Goal: Task Accomplishment & Management: Complete application form

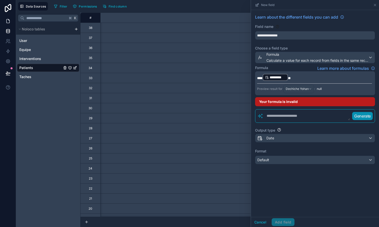
scroll to position [0, 352]
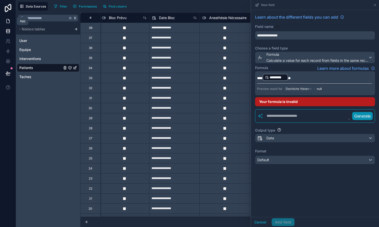
click at [10, 21] on icon at bounding box center [8, 21] width 3 height 4
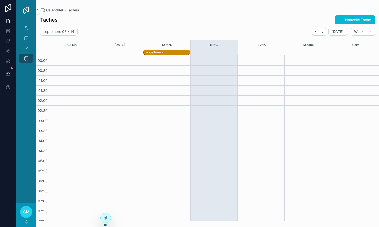
click at [120, 18] on div "Taches Nouvelle Tache" at bounding box center [207, 20] width 335 height 10
click at [38, 11] on icon "scrollable content" at bounding box center [38, 10] width 4 height 4
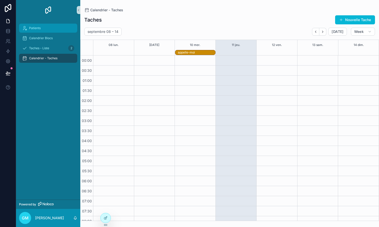
click at [37, 27] on span "Patients" at bounding box center [35, 28] width 12 height 4
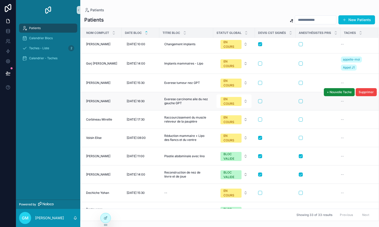
scroll to position [301, 1]
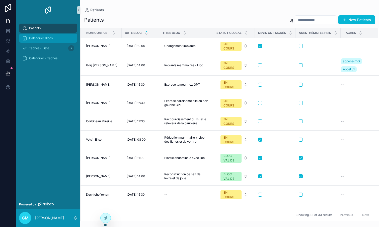
click at [41, 39] on span "Calendrier Blocs" at bounding box center [41, 38] width 24 height 4
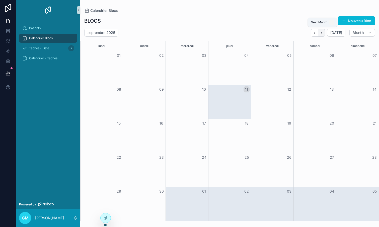
click at [323, 32] on icon "Next" at bounding box center [322, 33] width 4 height 4
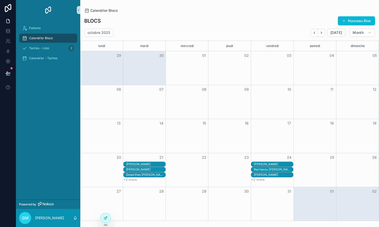
click at [269, 164] on div "[PERSON_NAME]" at bounding box center [273, 164] width 39 height 4
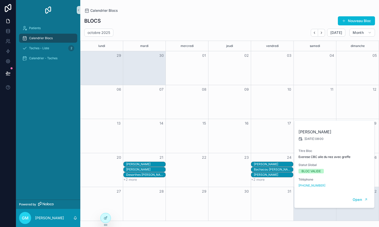
click at [261, 180] on button "+2 more" at bounding box center [258, 179] width 14 height 4
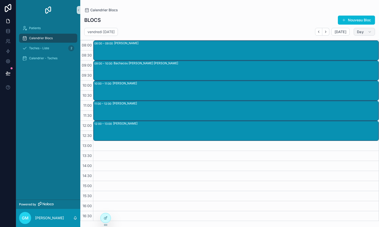
click at [363, 35] on button "Day" at bounding box center [364, 32] width 21 height 8
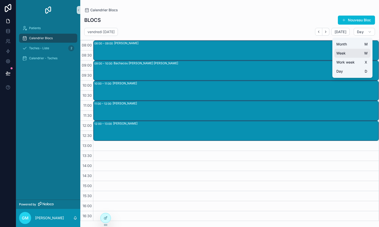
click at [347, 53] on button "Week W" at bounding box center [352, 53] width 36 height 9
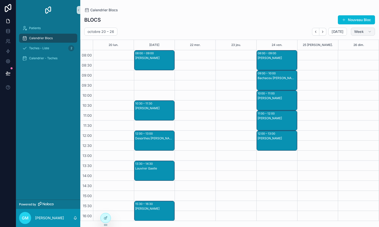
click at [362, 31] on span "Week" at bounding box center [359, 31] width 10 height 5
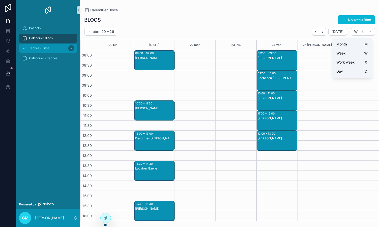
click at [42, 48] on span "Taches - Liste" at bounding box center [39, 48] width 20 height 4
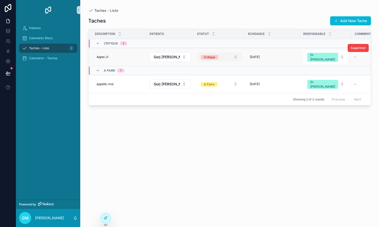
click at [231, 55] on button "Critique" at bounding box center [219, 56] width 45 height 9
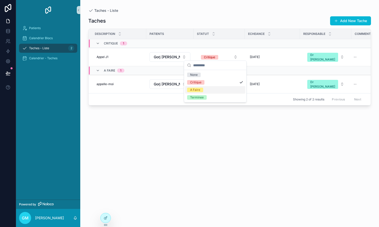
click at [216, 15] on div "Taches Add New Tache Description Patients Statut Echeance Responsable Commentai…" at bounding box center [229, 117] width 283 height 208
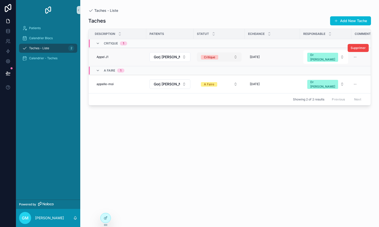
click at [226, 58] on button "Critique" at bounding box center [219, 56] width 45 height 9
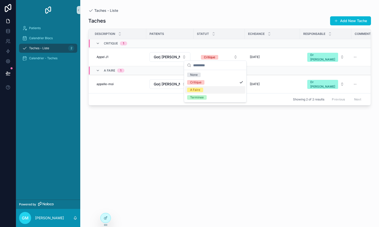
click at [208, 90] on div "A Faire" at bounding box center [215, 90] width 60 height 8
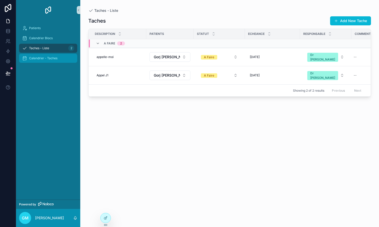
click at [42, 56] on span "Calendrier - Taches" at bounding box center [43, 58] width 28 height 4
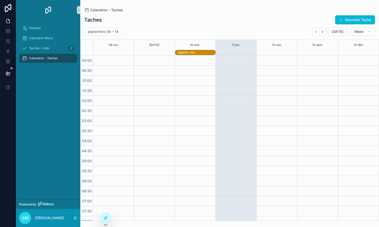
click at [194, 54] on div "appelle-moi" at bounding box center [196, 52] width 37 height 4
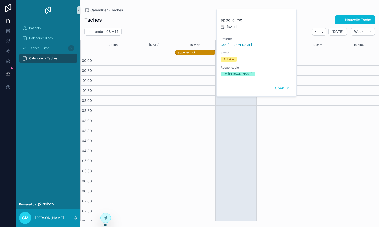
click at [194, 54] on div "appelle-moi" at bounding box center [196, 52] width 37 height 4
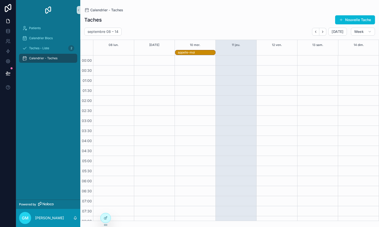
click at [194, 54] on div "appelle-moi" at bounding box center [196, 52] width 37 height 4
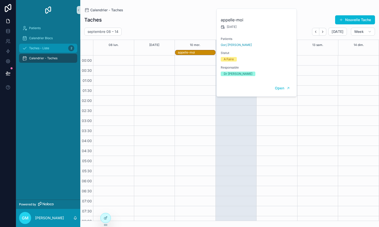
click at [45, 46] on div "Taches - Liste 2" at bounding box center [48, 48] width 52 height 8
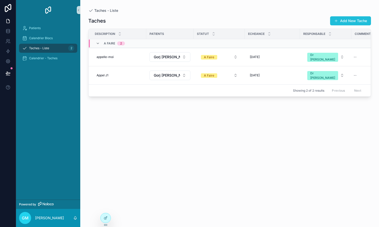
click at [339, 19] on button "Add New Tache" at bounding box center [350, 20] width 41 height 9
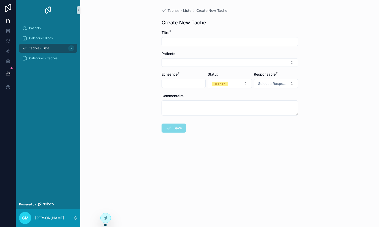
click at [262, 43] on input "scrollable content" at bounding box center [230, 41] width 136 height 7
type input "********"
click at [187, 62] on button "Select Button" at bounding box center [230, 62] width 136 height 9
type input "**"
click at [180, 83] on span "Gorj [PERSON_NAME]" at bounding box center [183, 82] width 36 height 5
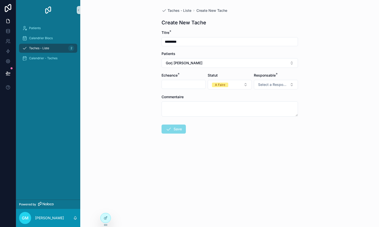
click at [180, 85] on input "scrollable content" at bounding box center [184, 84] width 44 height 7
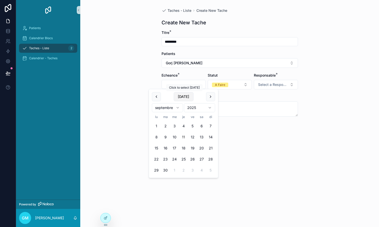
click at [186, 97] on button "[DATE]" at bounding box center [184, 96] width 20 height 9
click at [192, 135] on button "12" at bounding box center [192, 136] width 9 height 9
type input "**********"
click at [235, 144] on form "**********" at bounding box center [230, 97] width 136 height 135
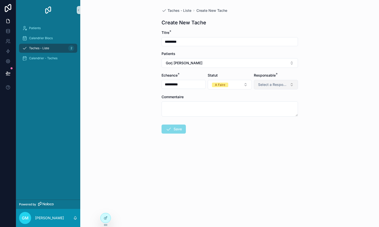
click at [278, 83] on span "Select a Responsable" at bounding box center [273, 84] width 30 height 5
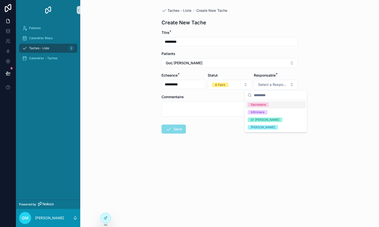
click at [266, 104] on span "Secretaire" at bounding box center [258, 104] width 21 height 5
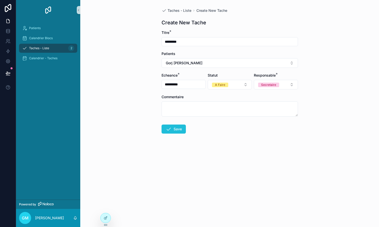
click at [172, 130] on button "Save" at bounding box center [174, 128] width 24 height 9
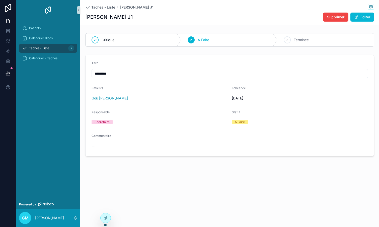
click at [38, 47] on span "Taches - Liste" at bounding box center [39, 48] width 20 height 4
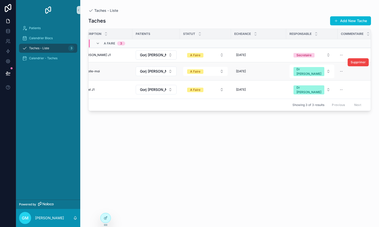
scroll to position [0, 13]
click at [46, 59] on span "Calendrier - Taches" at bounding box center [43, 58] width 28 height 4
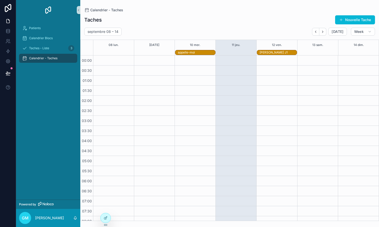
click at [274, 54] on div "[PERSON_NAME] J1" at bounding box center [278, 52] width 37 height 4
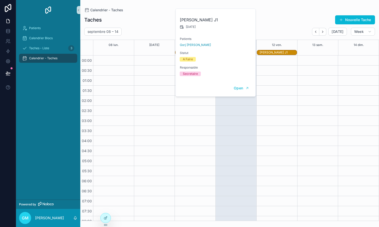
click at [274, 22] on div "Taches Nouvelle Tache" at bounding box center [229, 20] width 291 height 10
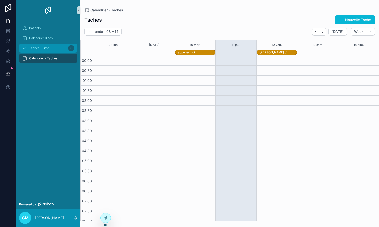
click at [36, 47] on span "Taches - Liste" at bounding box center [39, 48] width 20 height 4
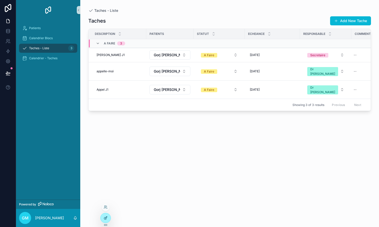
click at [106, 217] on icon at bounding box center [106, 218] width 4 height 4
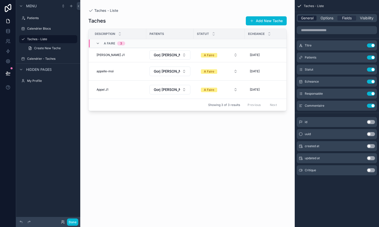
click at [305, 18] on span "General" at bounding box center [307, 18] width 13 height 5
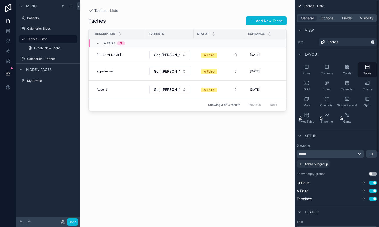
click at [266, 20] on div "scrollable content" at bounding box center [187, 110] width 214 height 221
click at [73, 220] on button "Done" at bounding box center [72, 221] width 11 height 7
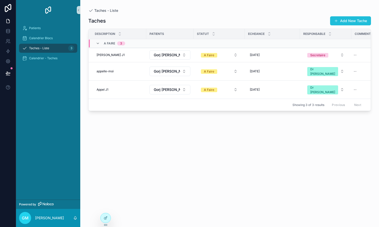
click at [346, 21] on button "Add New Tache" at bounding box center [350, 20] width 41 height 9
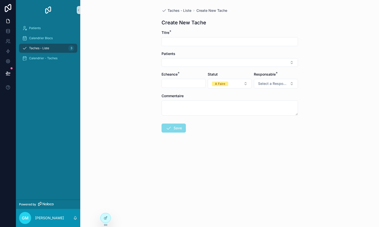
click at [177, 41] on input "scrollable content" at bounding box center [230, 41] width 136 height 7
type input "********"
click at [169, 60] on button "Select Button" at bounding box center [230, 62] width 136 height 9
type input "**"
click at [186, 83] on span "[PERSON_NAME]" at bounding box center [179, 82] width 29 height 5
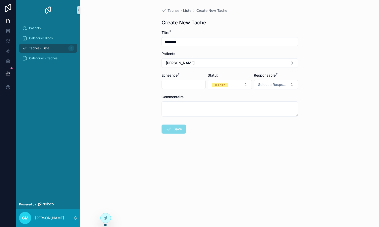
click at [185, 83] on input "scrollable content" at bounding box center [184, 84] width 44 height 7
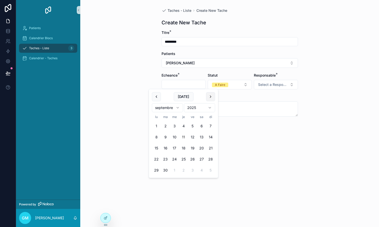
click at [210, 96] on button "scrollable content" at bounding box center [210, 96] width 9 height 9
click at [174, 158] on button "22" at bounding box center [174, 159] width 9 height 9
type input "**********"
click at [275, 90] on form "**********" at bounding box center [230, 97] width 136 height 135
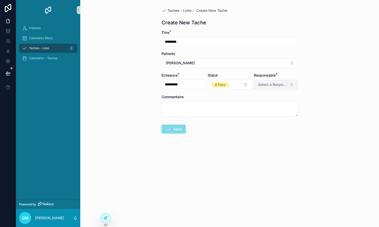
click at [278, 85] on span "Select a Responsable" at bounding box center [273, 84] width 30 height 5
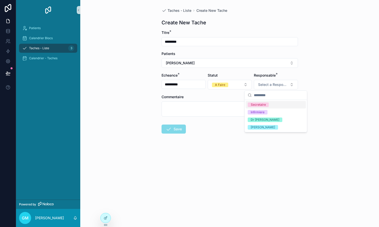
click at [262, 103] on div "Secretaire" at bounding box center [258, 104] width 15 height 5
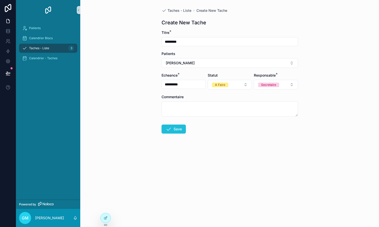
click at [167, 128] on icon "scrollable content" at bounding box center [169, 129] width 6 height 6
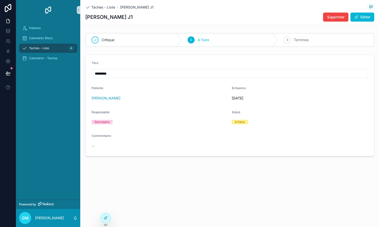
click at [36, 48] on span "Taches - Liste" at bounding box center [39, 48] width 20 height 4
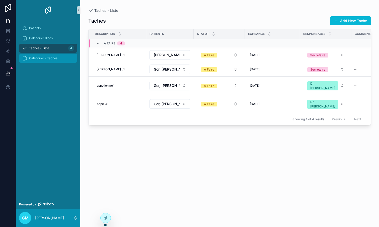
click at [39, 58] on span "Calendrier - Taches" at bounding box center [43, 58] width 28 height 4
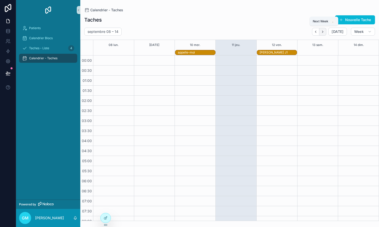
click at [326, 33] on button "Next" at bounding box center [322, 32] width 7 height 8
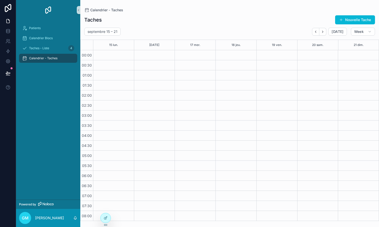
click at [326, 33] on button "Next" at bounding box center [322, 32] width 7 height 8
click at [325, 32] on icon "Next" at bounding box center [323, 32] width 4 height 4
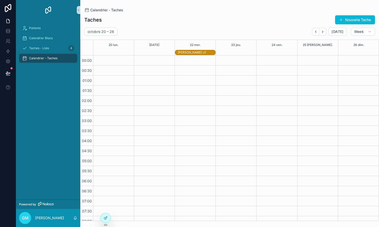
click at [197, 52] on div "[PERSON_NAME] J1" at bounding box center [196, 52] width 37 height 4
click at [156, 20] on div "Taches Nouvelle Tache" at bounding box center [229, 20] width 291 height 10
click at [33, 29] on span "Patients" at bounding box center [35, 28] width 12 height 4
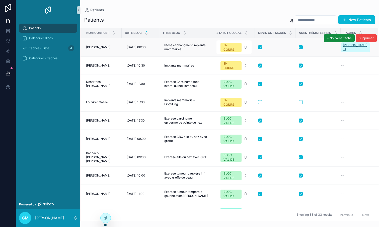
click at [350, 48] on span "[PERSON_NAME] J1" at bounding box center [355, 47] width 25 height 8
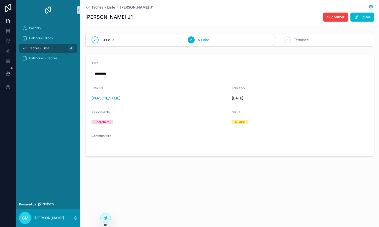
click at [35, 49] on span "Taches - Liste" at bounding box center [39, 48] width 20 height 4
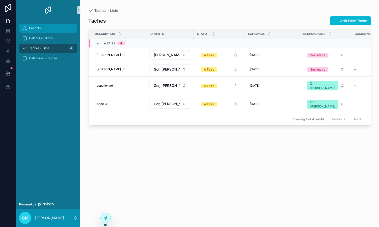
click at [37, 28] on span "Patients" at bounding box center [35, 28] width 12 height 4
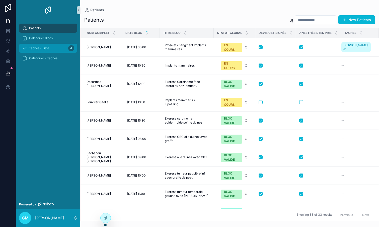
click at [38, 49] on span "Taches - Liste" at bounding box center [39, 48] width 20 height 4
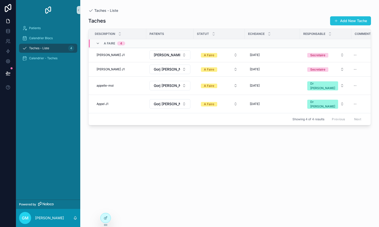
click at [341, 21] on button "Add New Tache" at bounding box center [350, 20] width 41 height 9
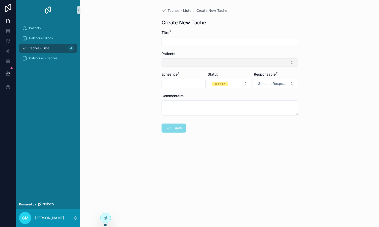
click at [185, 64] on button "Select Button" at bounding box center [230, 62] width 136 height 9
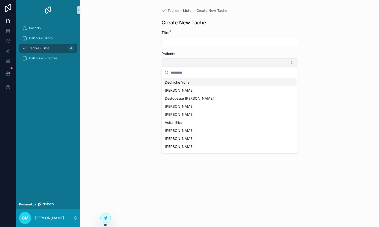
type input "*"
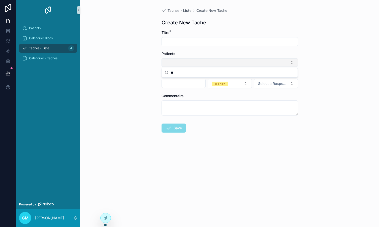
type input "*"
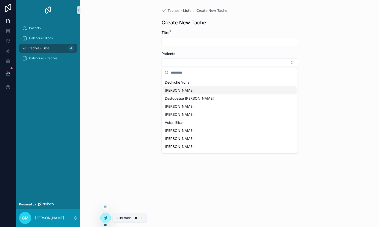
click at [104, 216] on icon at bounding box center [106, 218] width 4 height 4
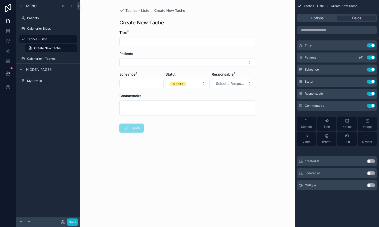
click at [362, 58] on icon "scrollable content" at bounding box center [361, 57] width 4 height 4
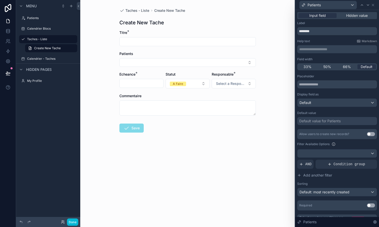
click at [371, 135] on button "Use setting" at bounding box center [371, 134] width 8 height 4
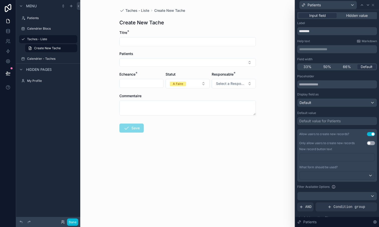
click at [246, 151] on form "Titre * Patients Echeance * Statut A Faire Responsable * Select a Responsable C…" at bounding box center [187, 97] width 136 height 134
click at [72, 224] on button "Done" at bounding box center [72, 221] width 11 height 7
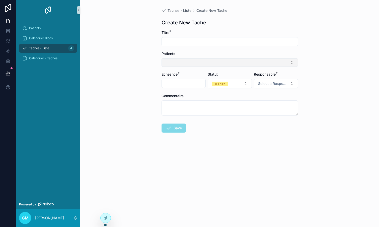
click at [193, 63] on button "Select Button" at bounding box center [230, 62] width 136 height 9
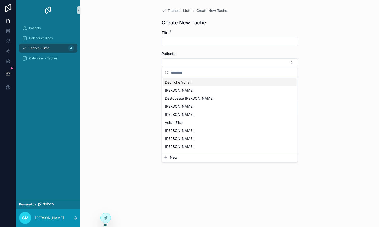
click at [106, 65] on div "Taches - Liste Create New Tache Create New Tache Titre * Patients Echeance * St…" at bounding box center [229, 113] width 299 height 227
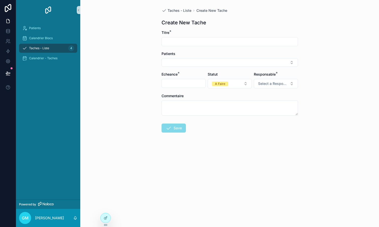
click at [195, 43] on input "scrollable content" at bounding box center [230, 41] width 136 height 7
type input "********"
click at [174, 64] on button "Select Button" at bounding box center [230, 62] width 136 height 9
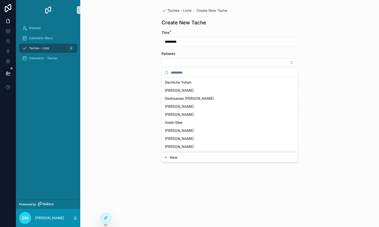
click at [173, 158] on span "New" at bounding box center [174, 157] width 8 height 5
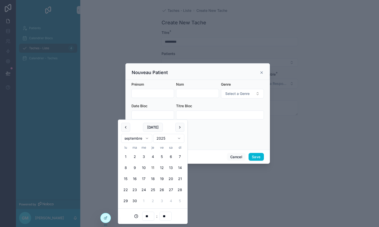
click at [160, 114] on input "scrollable content" at bounding box center [153, 114] width 42 height 7
click at [154, 168] on button "11" at bounding box center [152, 167] width 9 height 9
type input "**********"
click at [202, 114] on input "scrollable content" at bounding box center [219, 114] width 87 height 7
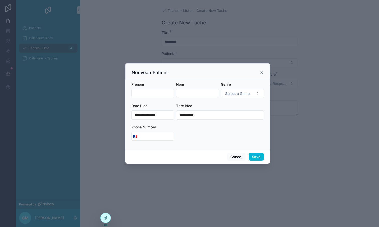
type input "**********"
click at [243, 152] on div "Cancel Save" at bounding box center [197, 157] width 144 height 14
click at [238, 156] on button "Cancel" at bounding box center [236, 157] width 19 height 8
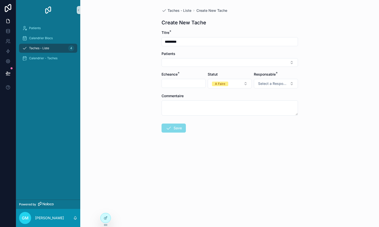
click at [192, 43] on input "********" at bounding box center [230, 41] width 136 height 7
click at [107, 217] on icon at bounding box center [106, 218] width 4 height 4
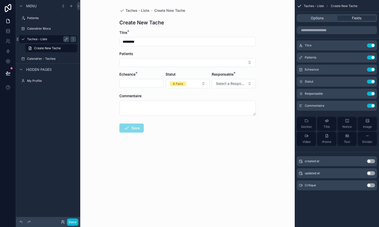
click at [40, 38] on label "Taches - Liste" at bounding box center [47, 39] width 40 height 4
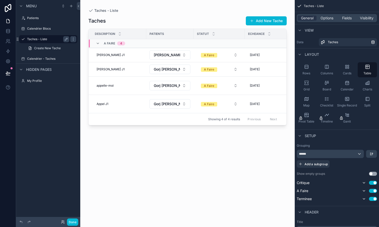
click at [39, 38] on label "Taches - Liste" at bounding box center [47, 39] width 40 height 4
click at [65, 38] on icon "scrollable content" at bounding box center [66, 39] width 4 height 4
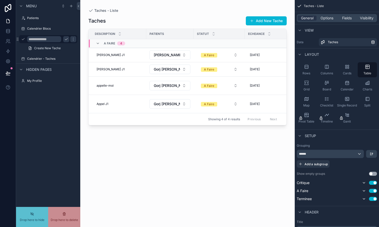
click at [42, 39] on input "**********" at bounding box center [44, 39] width 34 height 6
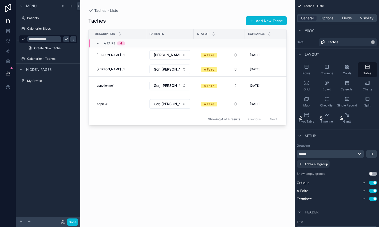
click at [41, 40] on input "**********" at bounding box center [44, 39] width 34 height 6
type input "**********"
click at [308, 20] on span "General" at bounding box center [307, 18] width 13 height 5
click at [301, 29] on icon "scrollable content" at bounding box center [300, 30] width 4 height 4
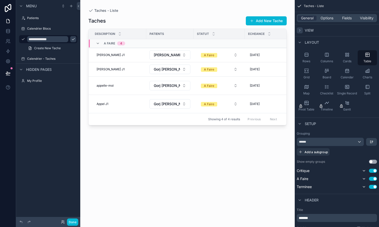
click at [301, 29] on icon "scrollable content" at bounding box center [300, 30] width 4 height 4
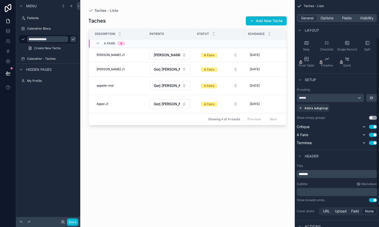
scroll to position [73, 0]
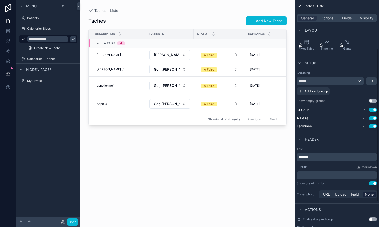
click at [313, 156] on p "******" at bounding box center [337, 157] width 77 height 5
drag, startPoint x: 313, startPoint y: 156, endPoint x: 300, endPoint y: 157, distance: 13.3
click at [300, 157] on p "******" at bounding box center [337, 157] width 77 height 5
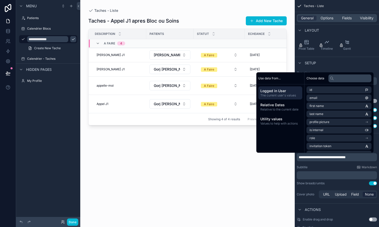
click at [256, 191] on div "scrollable content" at bounding box center [187, 110] width 214 height 221
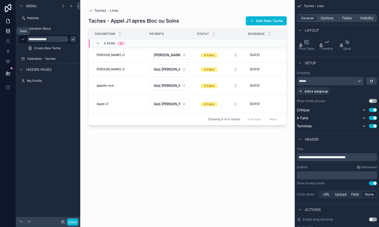
click at [8, 32] on icon at bounding box center [7, 31] width 3 height 2
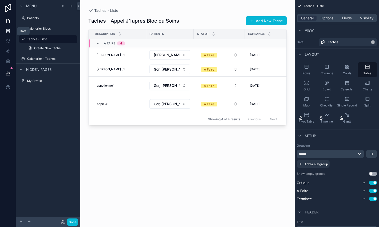
click at [11, 33] on link at bounding box center [8, 31] width 16 height 10
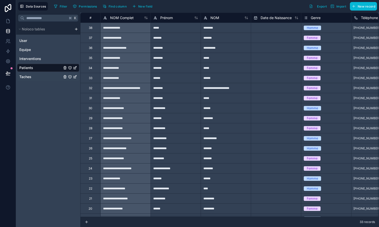
click at [30, 77] on span "Taches" at bounding box center [25, 76] width 12 height 5
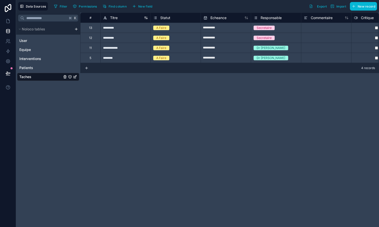
click at [124, 18] on div "Titre" at bounding box center [125, 18] width 45 height 6
click at [112, 17] on span "Titre" at bounding box center [114, 17] width 8 height 5
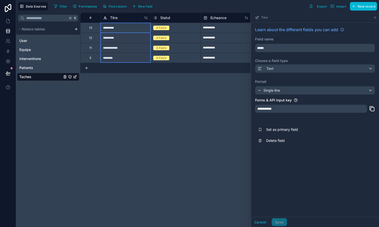
click at [282, 68] on div "Text" at bounding box center [314, 68] width 119 height 8
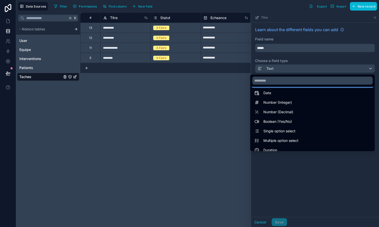
scroll to position [13, 0]
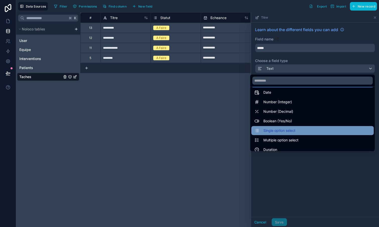
click at [274, 128] on span "Single option select" at bounding box center [279, 130] width 32 height 6
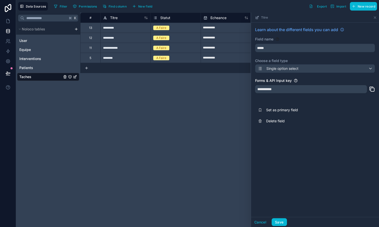
click at [284, 90] on div "**********" at bounding box center [311, 89] width 112 height 8
click at [279, 221] on button "Save" at bounding box center [279, 222] width 15 height 8
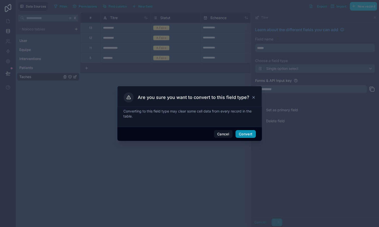
click at [247, 136] on button "Convert" at bounding box center [246, 134] width 20 height 8
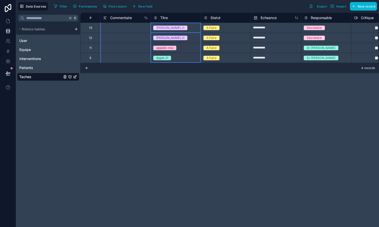
click at [167, 18] on span "Titre" at bounding box center [164, 17] width 8 height 5
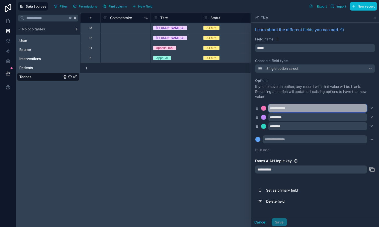
click at [299, 108] on input "**********" at bounding box center [317, 108] width 99 height 8
type input "*"
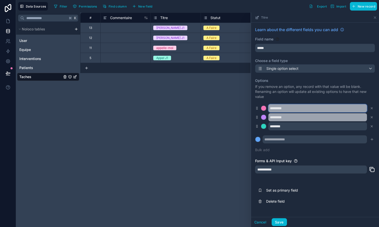
type input "********"
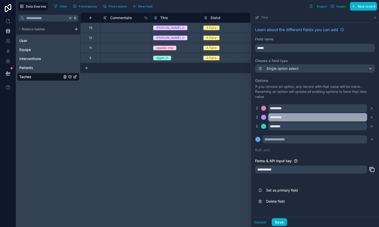
click at [296, 119] on input "********" at bounding box center [317, 117] width 99 height 8
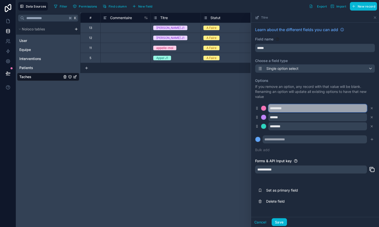
click at [280, 109] on input "********" at bounding box center [317, 108] width 99 height 8
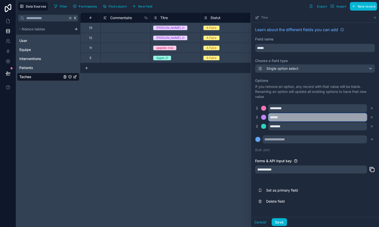
click at [283, 116] on input "*****" at bounding box center [317, 117] width 99 height 8
type input "********"
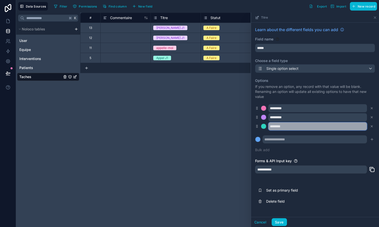
click at [291, 128] on input "********" at bounding box center [317, 126] width 99 height 8
type input "**********"
click at [337, 140] on input "text" at bounding box center [315, 139] width 104 height 8
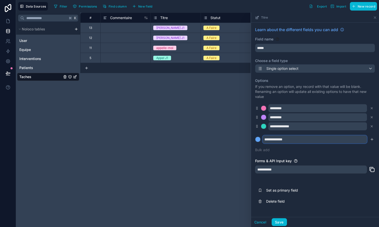
type input "**********"
click at [346, 163] on div "Forms & API Input key" at bounding box center [315, 160] width 120 height 5
click at [372, 139] on icon "submit" at bounding box center [372, 139] width 4 height 4
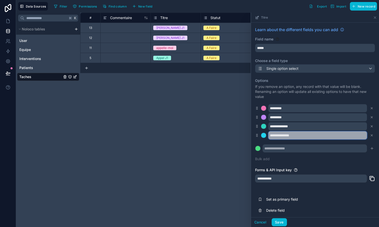
click at [292, 136] on input "**********" at bounding box center [317, 135] width 99 height 8
type input "**********"
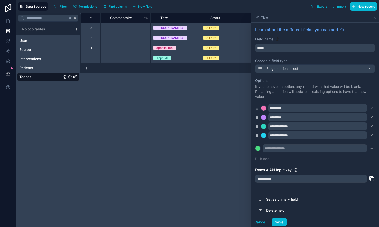
click at [315, 165] on div "**********" at bounding box center [315, 121] width 128 height 197
click at [280, 222] on button "Save" at bounding box center [279, 222] width 15 height 8
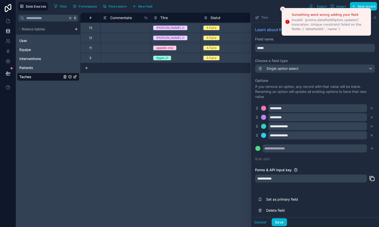
click at [330, 40] on div "Field name" at bounding box center [315, 39] width 120 height 5
click at [283, 9] on icon "Close toast" at bounding box center [282, 9] width 3 height 3
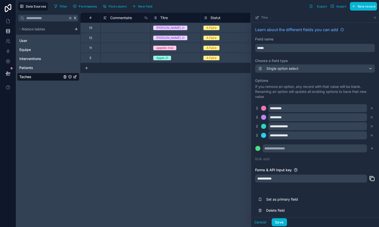
click at [163, 30] on div "[PERSON_NAME] J1" at bounding box center [176, 28] width 50 height 6
click at [171, 29] on span "[PERSON_NAME] J1" at bounding box center [170, 28] width 34 height 5
click at [160, 89] on div "**********" at bounding box center [229, 120] width 299 height 214
click at [243, 148] on div "**********" at bounding box center [229, 120] width 299 height 214
click at [283, 223] on button "Save" at bounding box center [279, 222] width 15 height 8
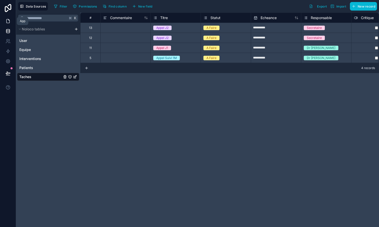
click at [9, 19] on icon at bounding box center [8, 21] width 5 height 5
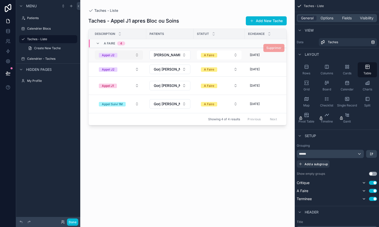
click at [129, 57] on button "Appel J2" at bounding box center [119, 54] width 48 height 9
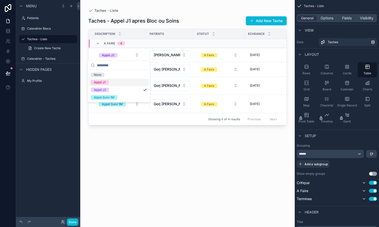
click at [108, 83] on span "Appel J1" at bounding box center [100, 82] width 18 height 5
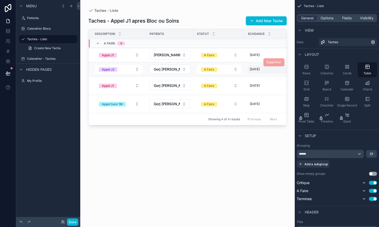
click at [257, 69] on span "[DATE]" at bounding box center [255, 69] width 10 height 4
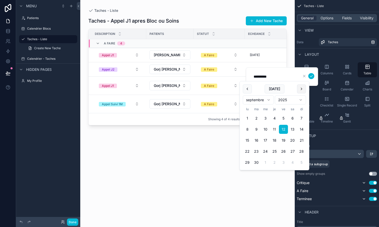
click at [302, 89] on button "scrollable content" at bounding box center [301, 88] width 9 height 9
click at [265, 153] on button "22" at bounding box center [265, 151] width 9 height 9
type input "**********"
click at [194, 162] on div "Taches - [PERSON_NAME] J1 apres Bloc ou Soins Add New Tache Description Patient…" at bounding box center [187, 117] width 198 height 208
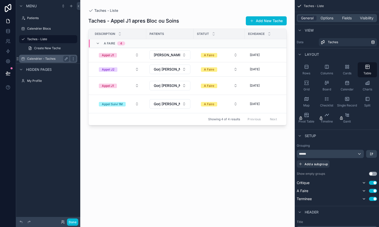
click at [37, 60] on label "Calendrier - Taches" at bounding box center [47, 59] width 40 height 4
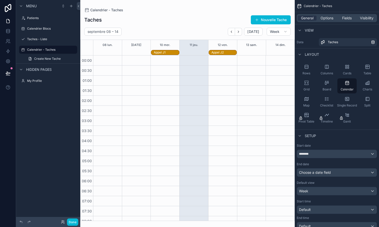
click at [241, 31] on div "scrollable content" at bounding box center [187, 113] width 214 height 227
click at [240, 31] on icon "Next" at bounding box center [239, 32] width 4 height 4
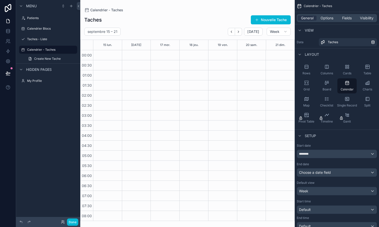
click at [240, 31] on icon "Next" at bounding box center [239, 32] width 4 height 4
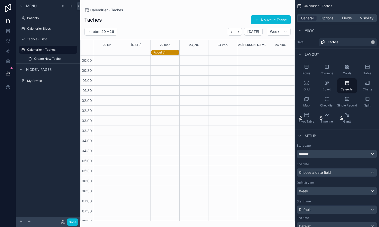
click at [39, 40] on label "Taches - Liste" at bounding box center [47, 39] width 40 height 4
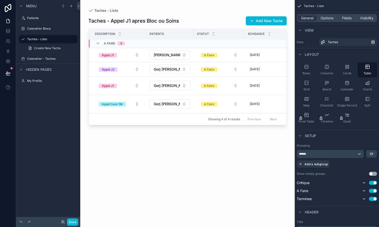
click at [256, 69] on div "scrollable content" at bounding box center [187, 110] width 214 height 221
click at [260, 69] on span "[DATE]" at bounding box center [255, 69] width 10 height 4
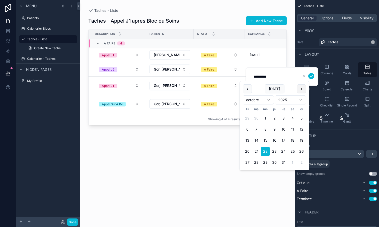
click at [302, 87] on button "scrollable content" at bounding box center [301, 88] width 9 height 9
click at [249, 90] on button "scrollable content" at bounding box center [247, 88] width 9 height 9
click at [265, 152] on button "22" at bounding box center [265, 151] width 9 height 9
click at [311, 76] on icon "scrollable content" at bounding box center [311, 76] width 4 height 4
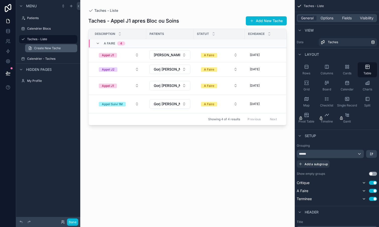
click at [40, 47] on span "Create New Tache" at bounding box center [47, 48] width 27 height 4
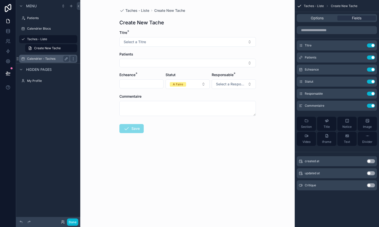
click at [41, 57] on label "Calendrier - Taches" at bounding box center [47, 59] width 40 height 4
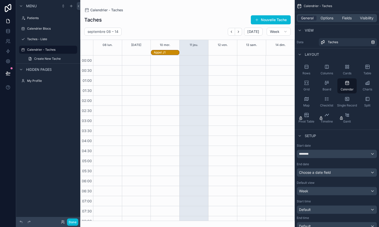
click at [241, 32] on div "scrollable content" at bounding box center [187, 113] width 214 height 227
click at [240, 32] on icon "Next" at bounding box center [239, 32] width 4 height 4
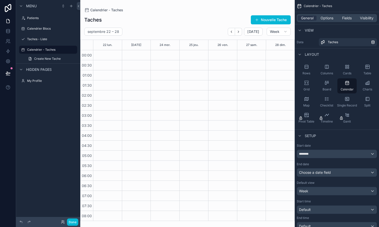
click at [240, 32] on icon "Next" at bounding box center [239, 32] width 4 height 4
click at [163, 57] on div "Appel J2" at bounding box center [166, 58] width 25 height 4
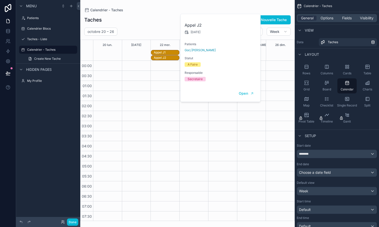
click at [163, 51] on div "Appel J1" at bounding box center [166, 52] width 25 height 4
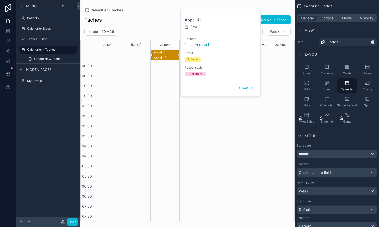
click at [162, 57] on div "Appel J2" at bounding box center [166, 58] width 25 height 4
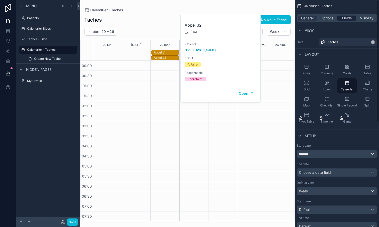
click at [347, 18] on span "Fields" at bounding box center [347, 18] width 10 height 5
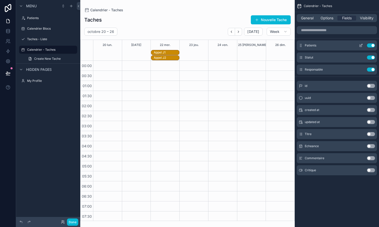
click at [361, 44] on icon "scrollable content" at bounding box center [361, 45] width 4 height 4
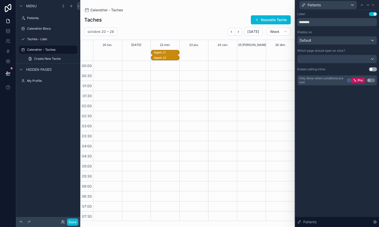
click at [346, 108] on div "Label Use setting ******** Display as Default Which page should open on click? …" at bounding box center [337, 118] width 84 height 217
click at [361, 5] on icon at bounding box center [362, 5] width 2 height 1
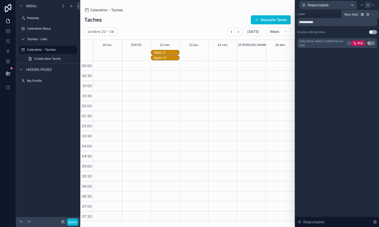
click at [367, 6] on icon at bounding box center [368, 5] width 4 height 4
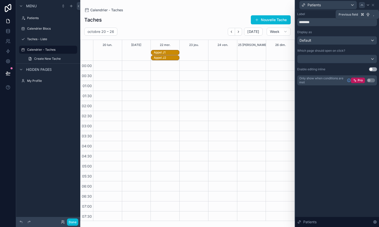
click at [363, 4] on icon at bounding box center [362, 5] width 4 height 4
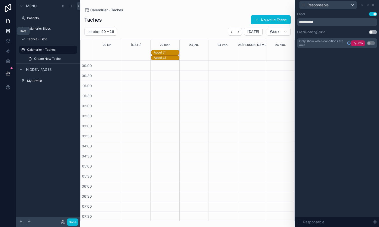
click at [8, 32] on icon at bounding box center [8, 31] width 5 height 5
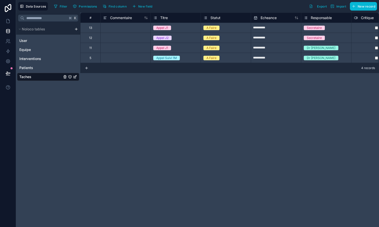
click at [166, 17] on span "Titre" at bounding box center [164, 17] width 8 height 5
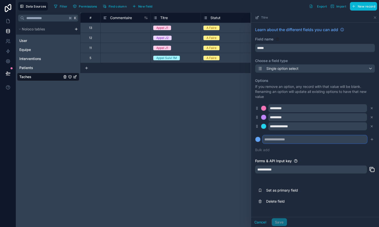
click at [284, 141] on input "text" at bounding box center [315, 139] width 104 height 8
type input "**********"
click at [312, 156] on div "**********" at bounding box center [315, 117] width 128 height 188
click at [371, 139] on icon "submit" at bounding box center [372, 139] width 2 height 0
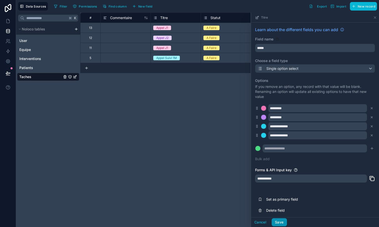
click at [281, 221] on button "Save" at bounding box center [279, 222] width 15 height 8
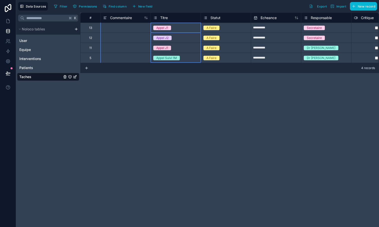
click at [167, 21] on div "Titre" at bounding box center [160, 18] width 15 height 6
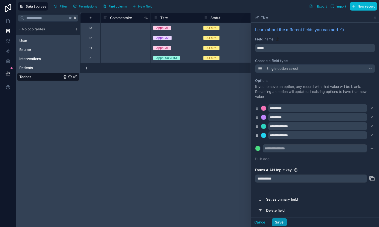
click at [280, 222] on button "Save" at bounding box center [279, 222] width 15 height 8
